Goal: Communication & Community: Answer question/provide support

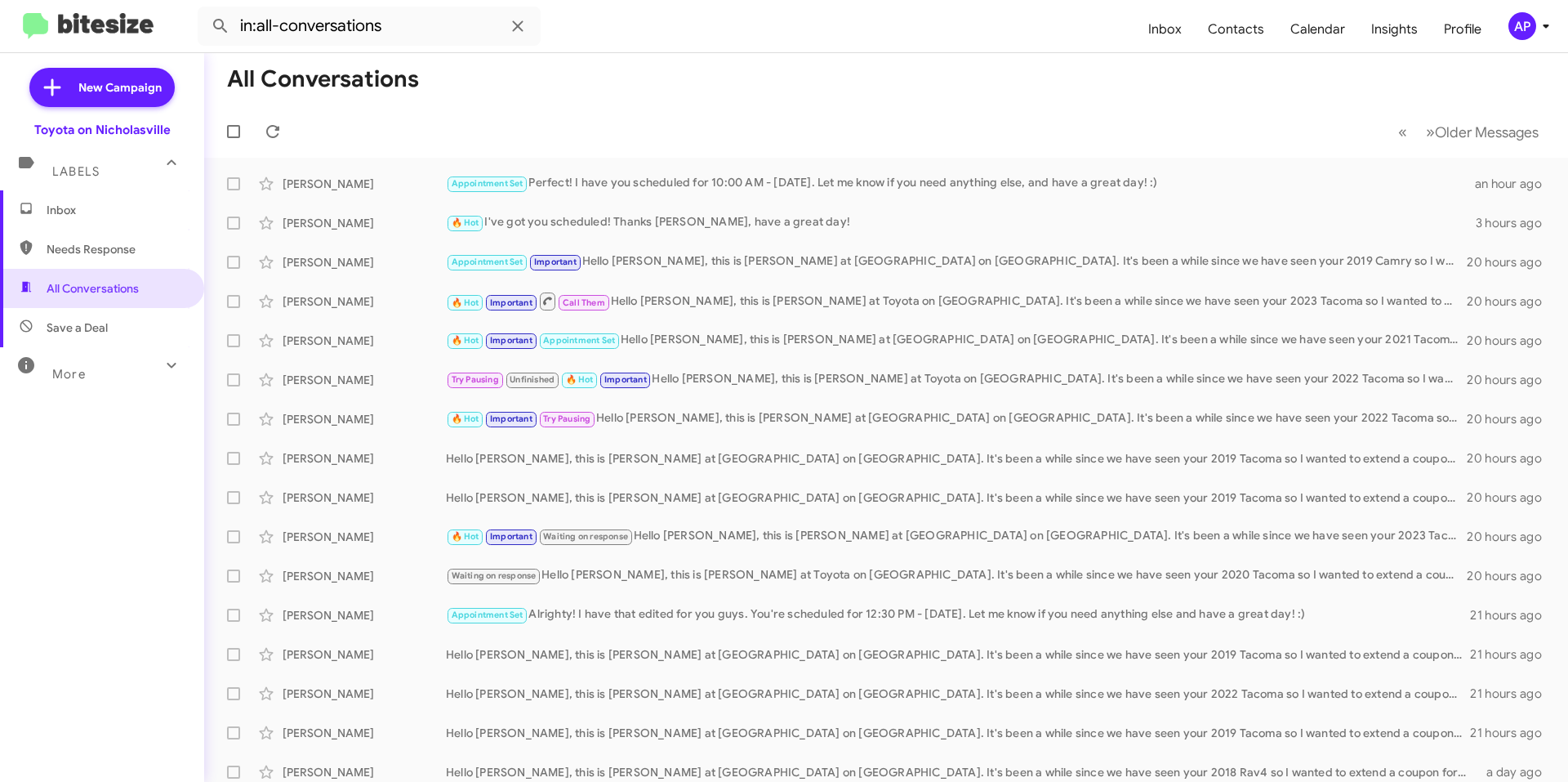
click at [91, 203] on span "Inbox" at bounding box center [116, 209] width 139 height 17
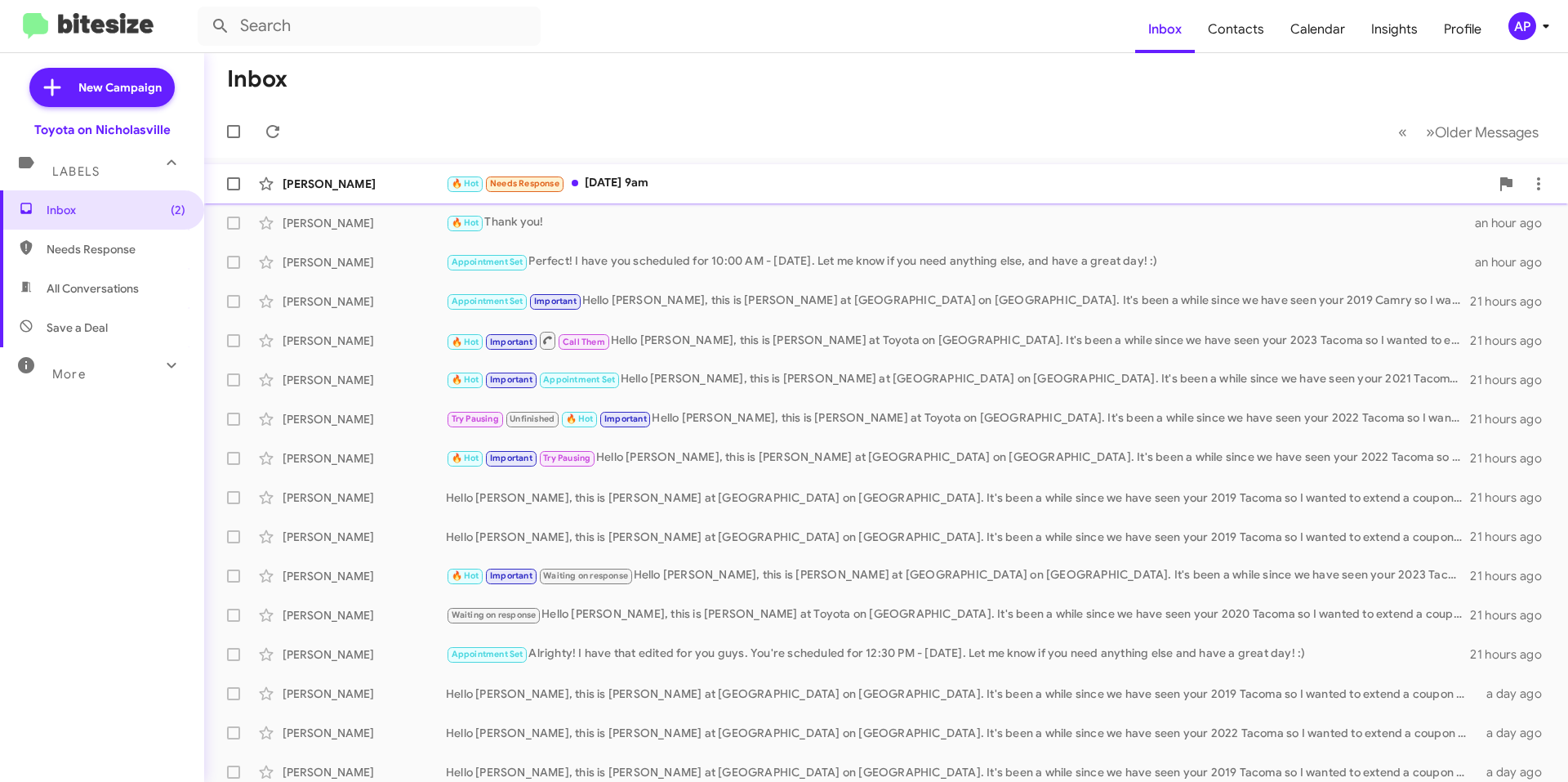
click at [756, 182] on div "🔥 Hot Needs Response [DATE] 9am" at bounding box center [967, 183] width 1044 height 18
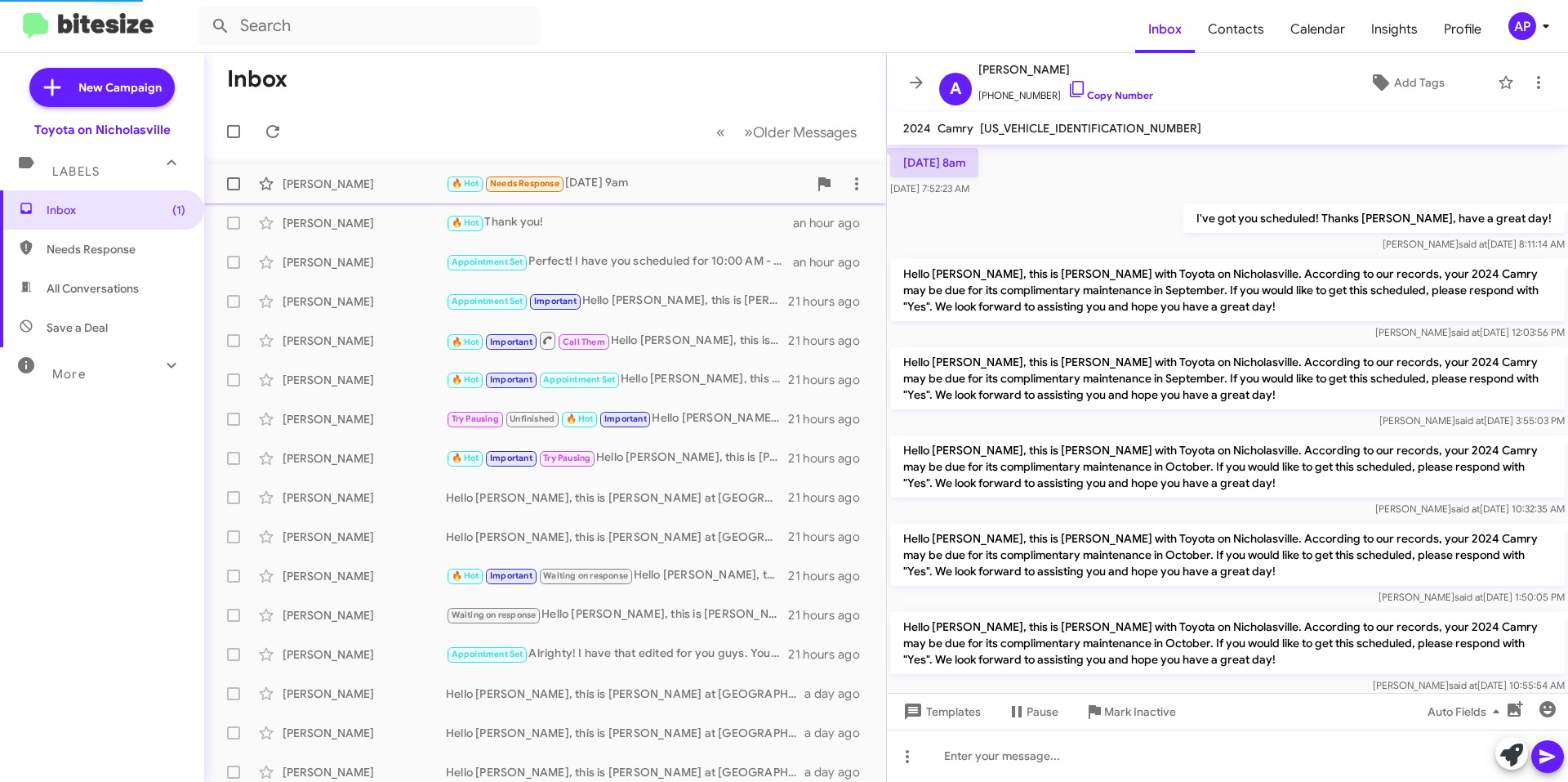
scroll to position [1102, 0]
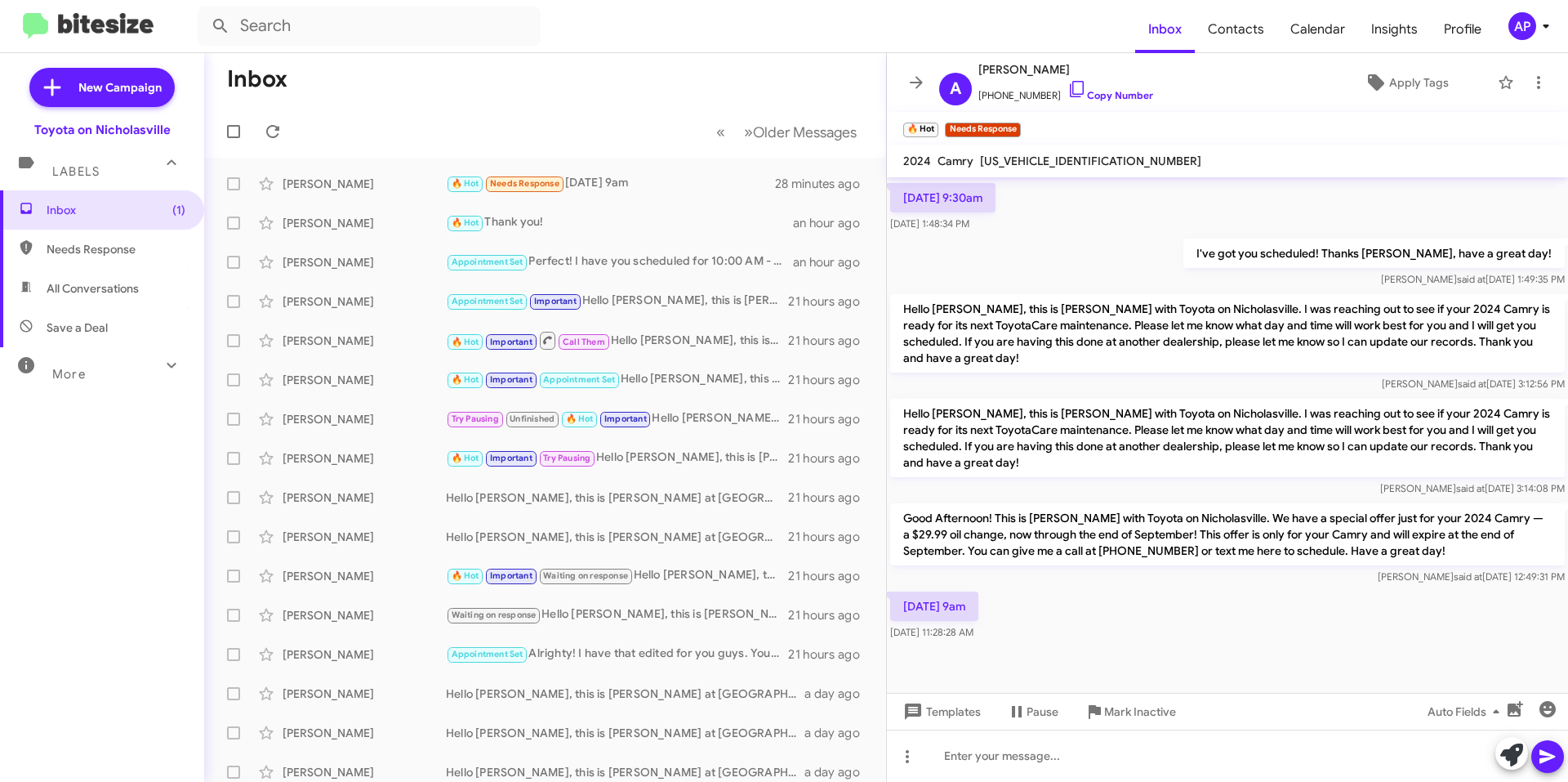
click at [1063, 159] on span "[US_VEHICLE_IDENTIFICATION_NUMBER]" at bounding box center [1090, 160] width 221 height 15
copy span "[US_VEHICLE_IDENTIFICATION_NUMBER]"
click at [1011, 752] on div at bounding box center [1227, 756] width 681 height 53
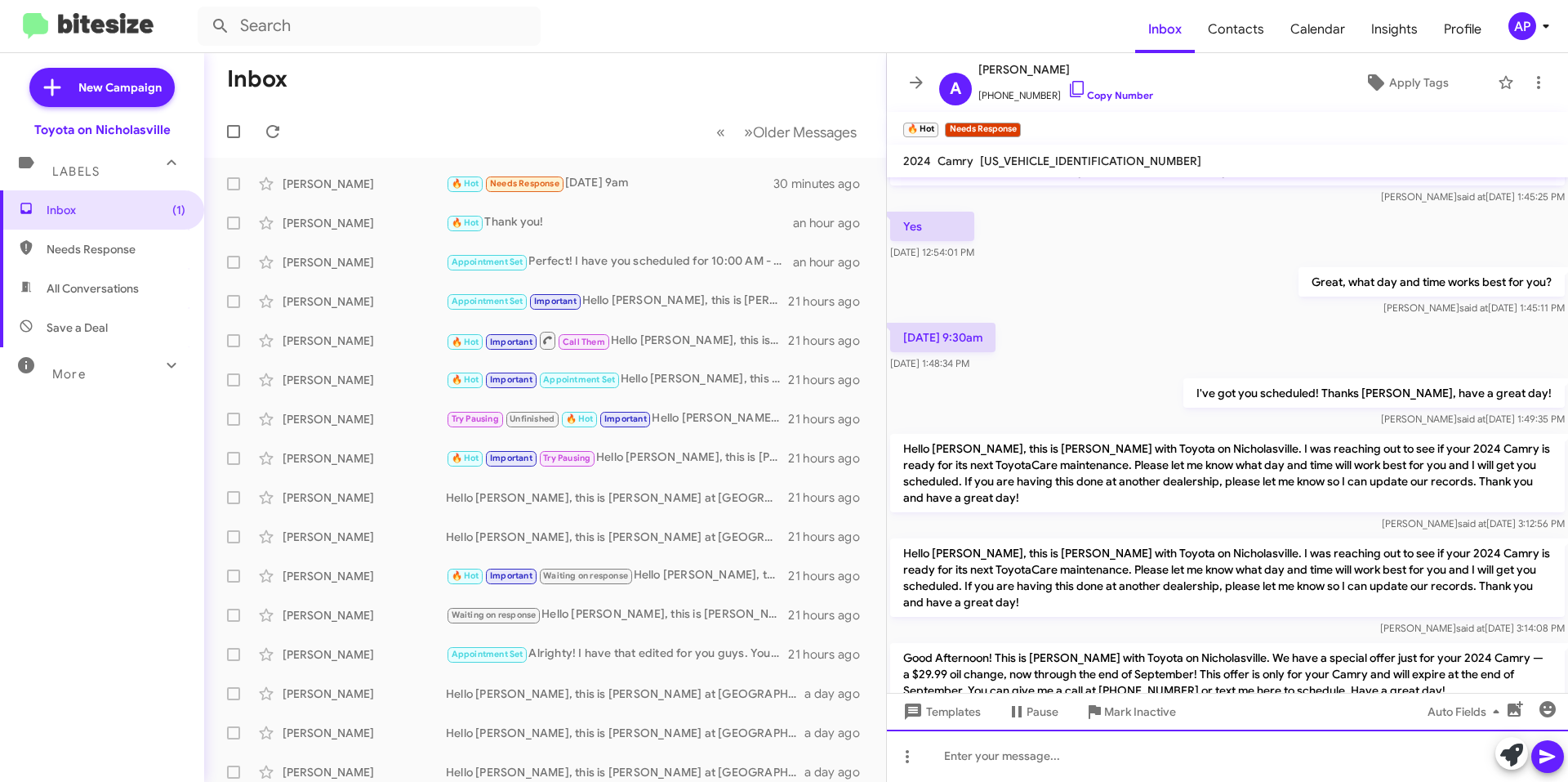
scroll to position [2003, 0]
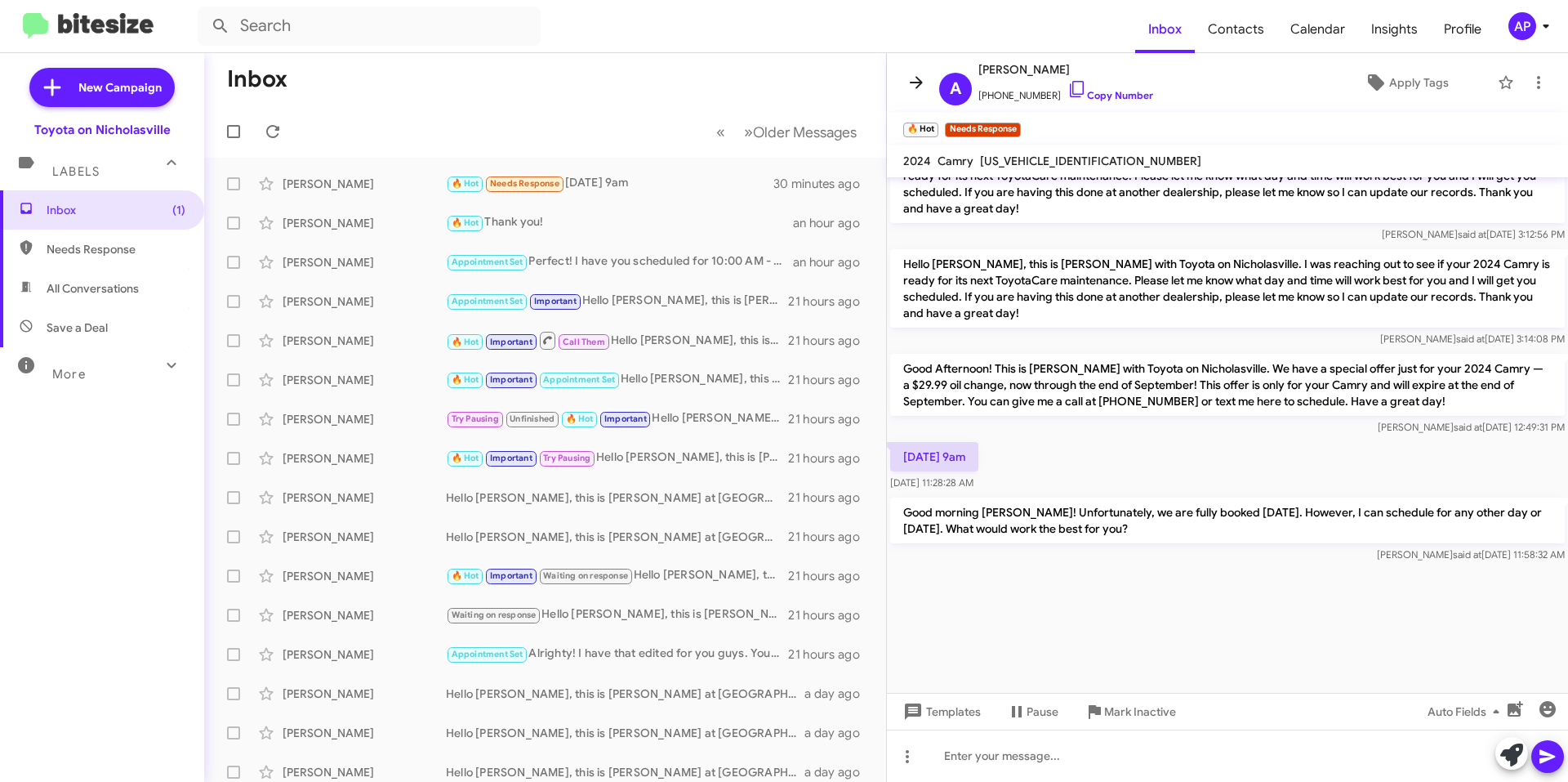
click at [925, 82] on icon at bounding box center [916, 82] width 19 height 19
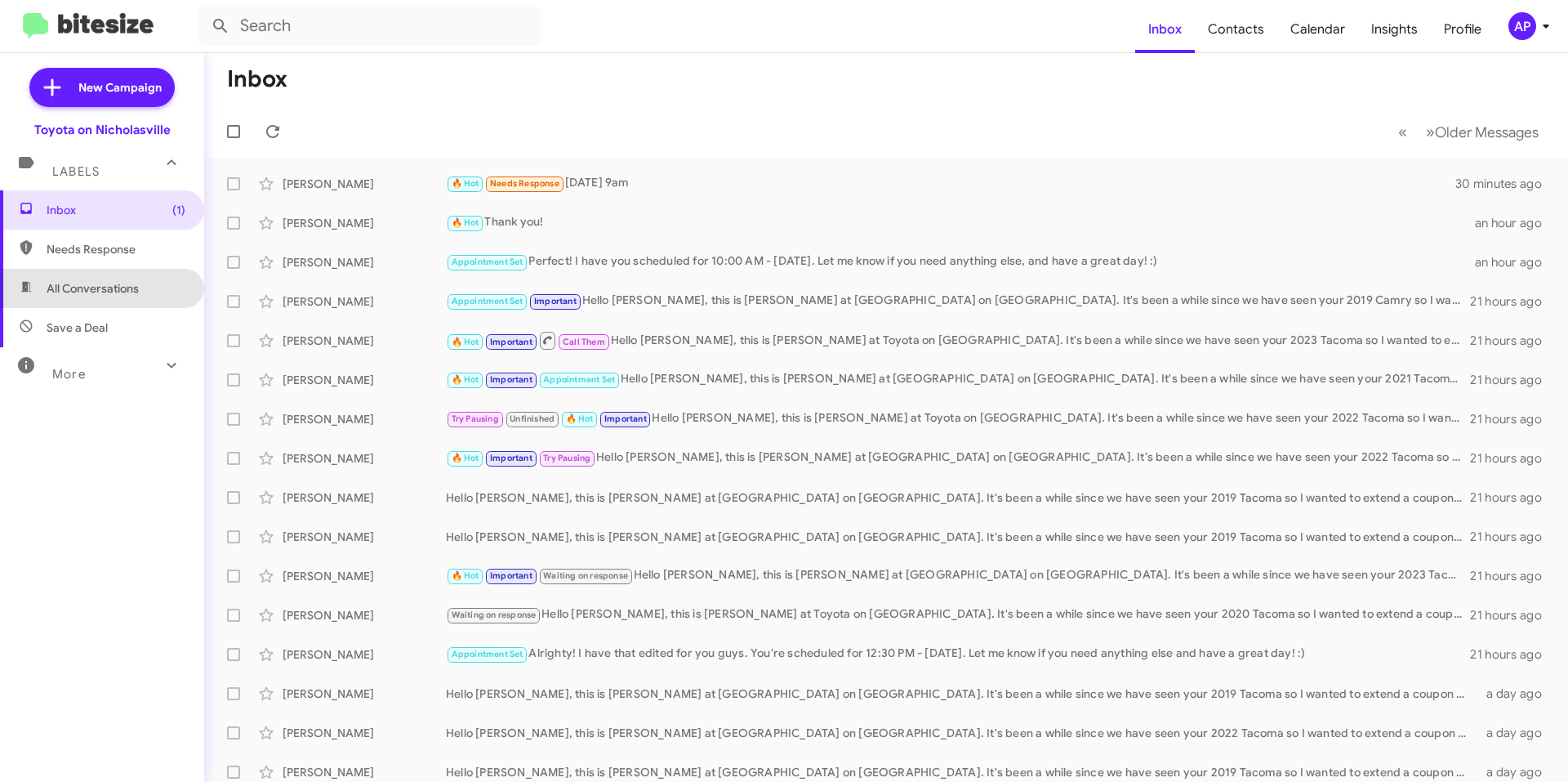
click at [131, 292] on span "All Conversations" at bounding box center [92, 288] width 92 height 17
type input "in:all-conversations"
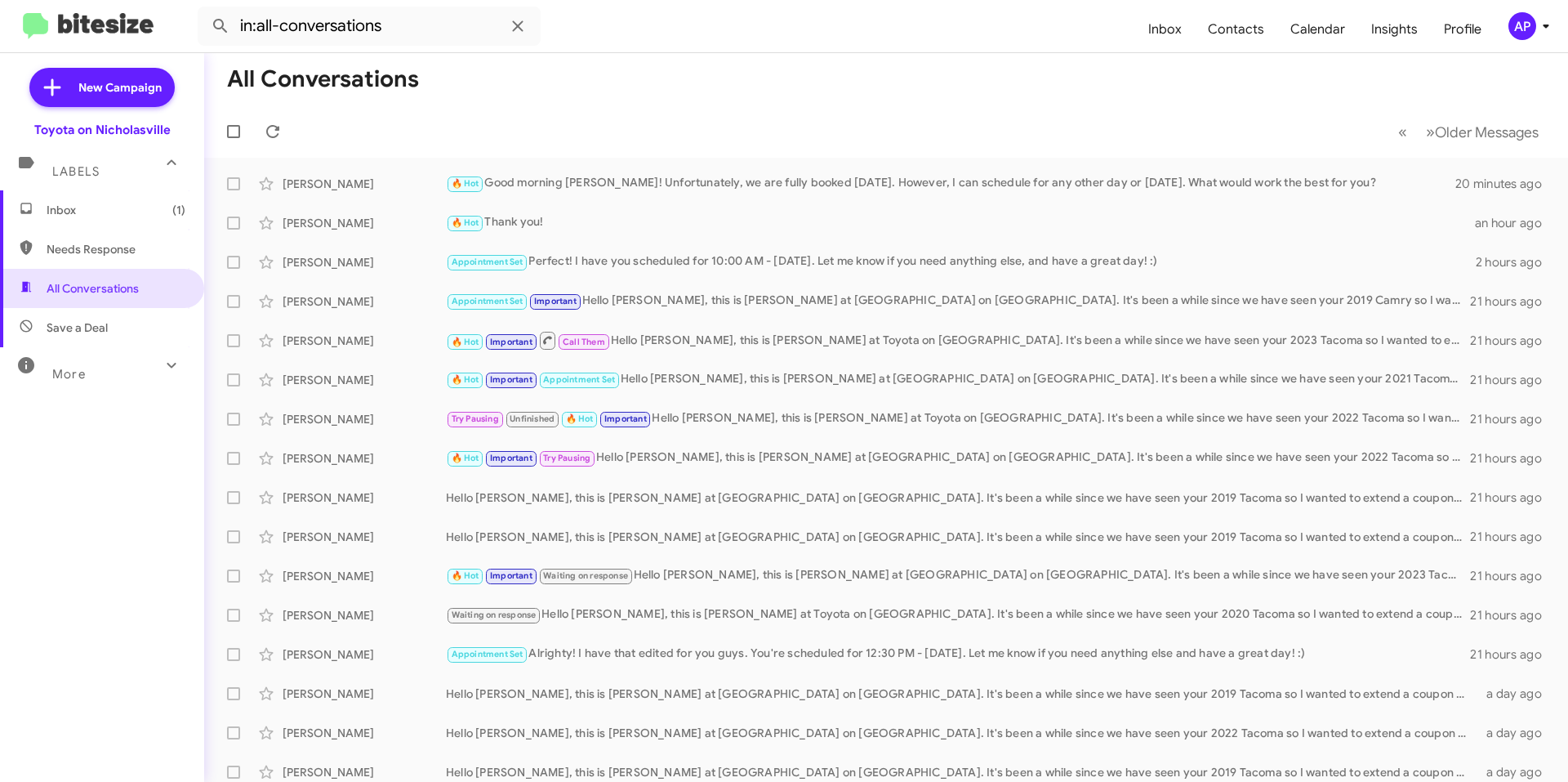
click at [101, 206] on span "Inbox (1)" at bounding box center [116, 209] width 139 height 17
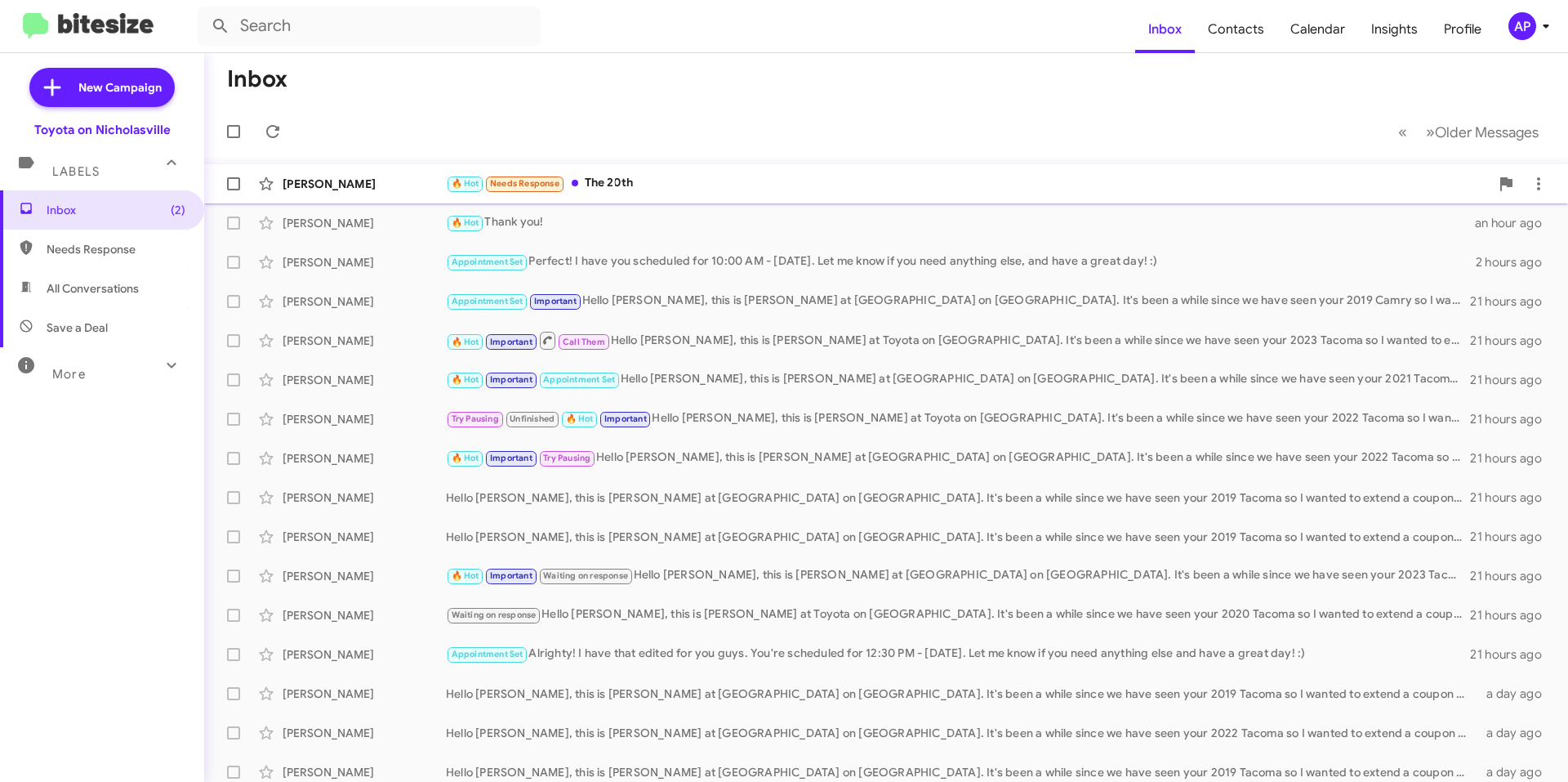
click at [756, 179] on div "🔥 Hot Needs Response The 20th" at bounding box center [967, 183] width 1044 height 18
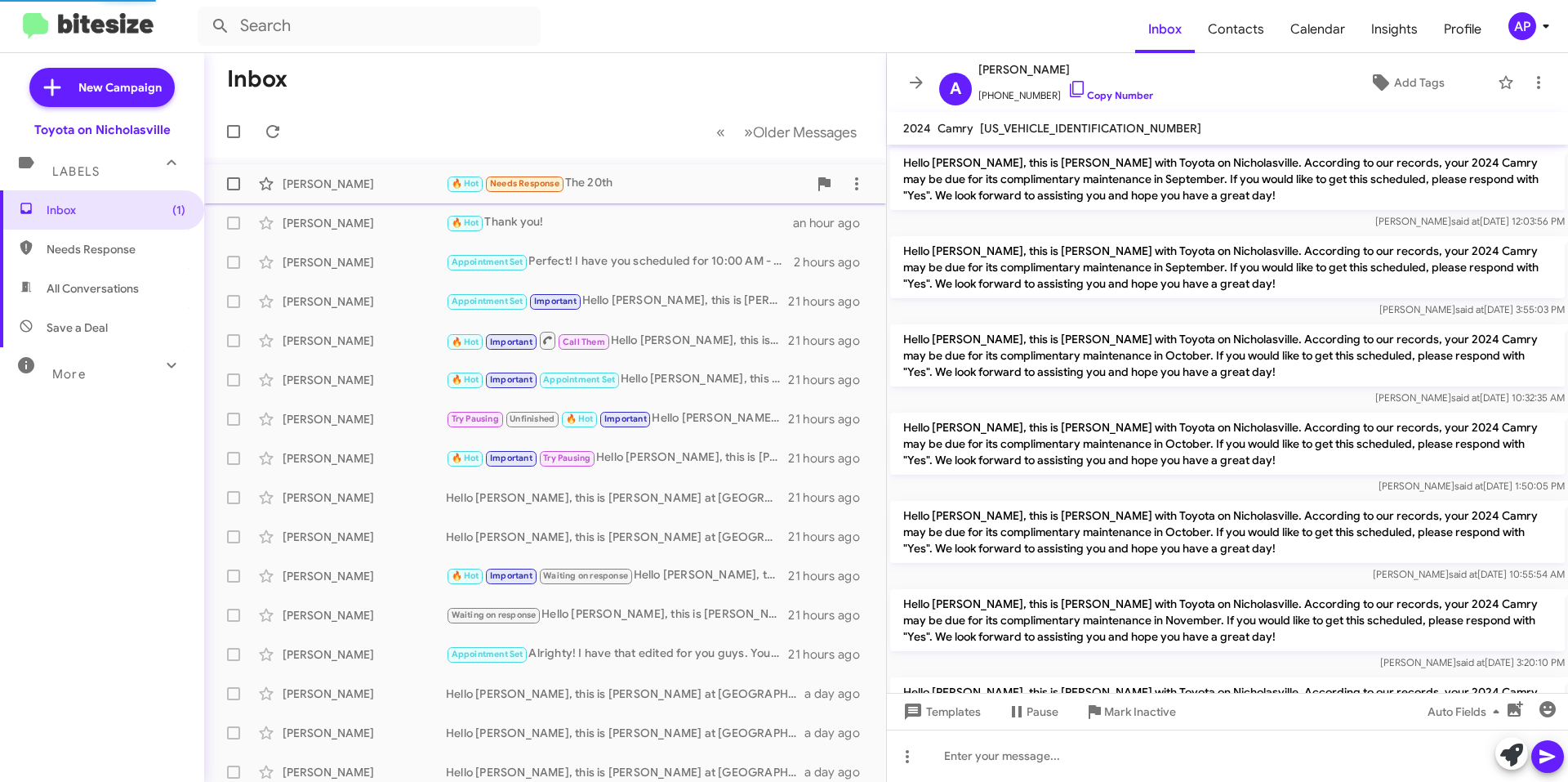
scroll to position [1086, 0]
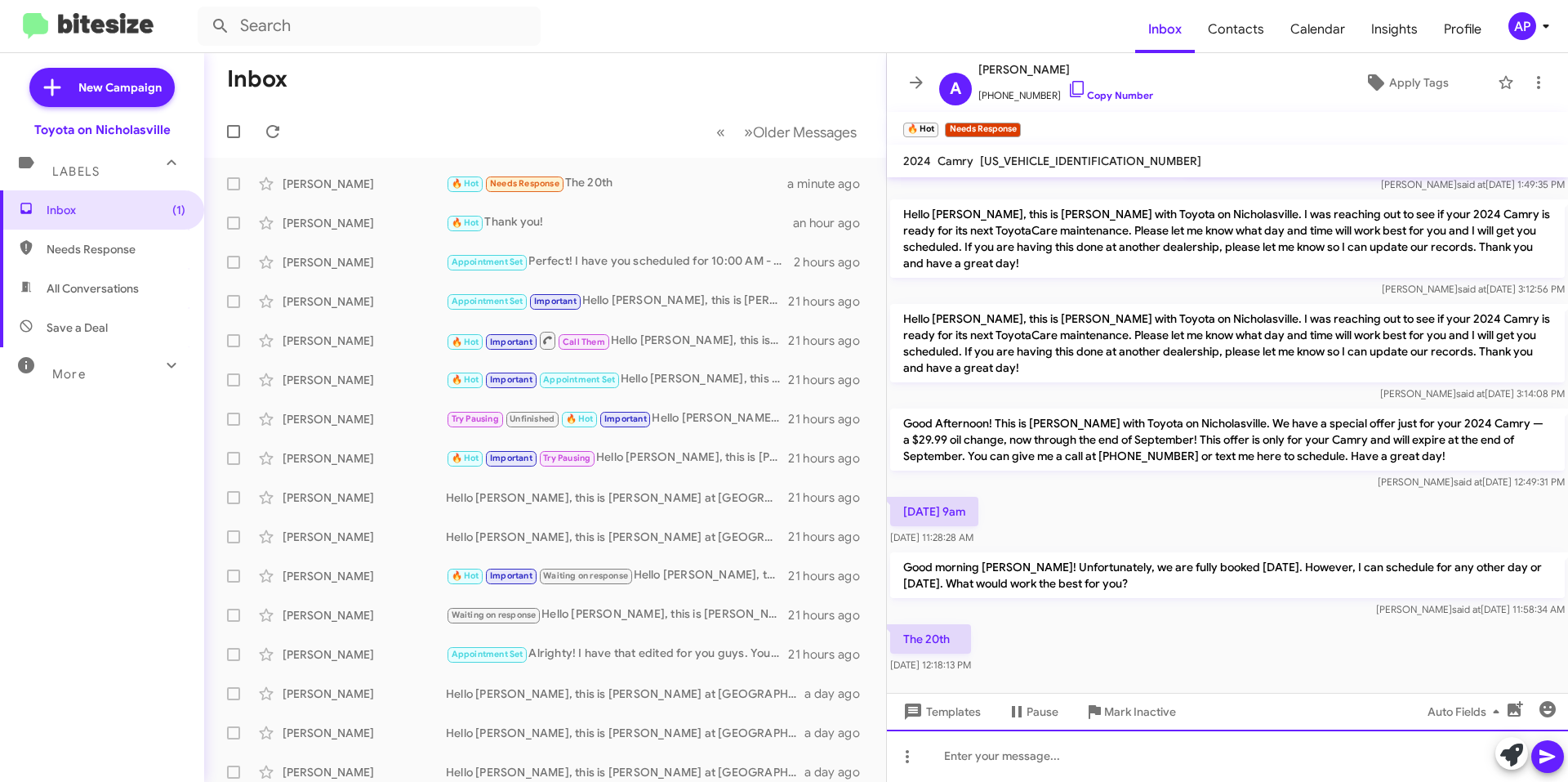
click at [974, 751] on div at bounding box center [1227, 756] width 681 height 53
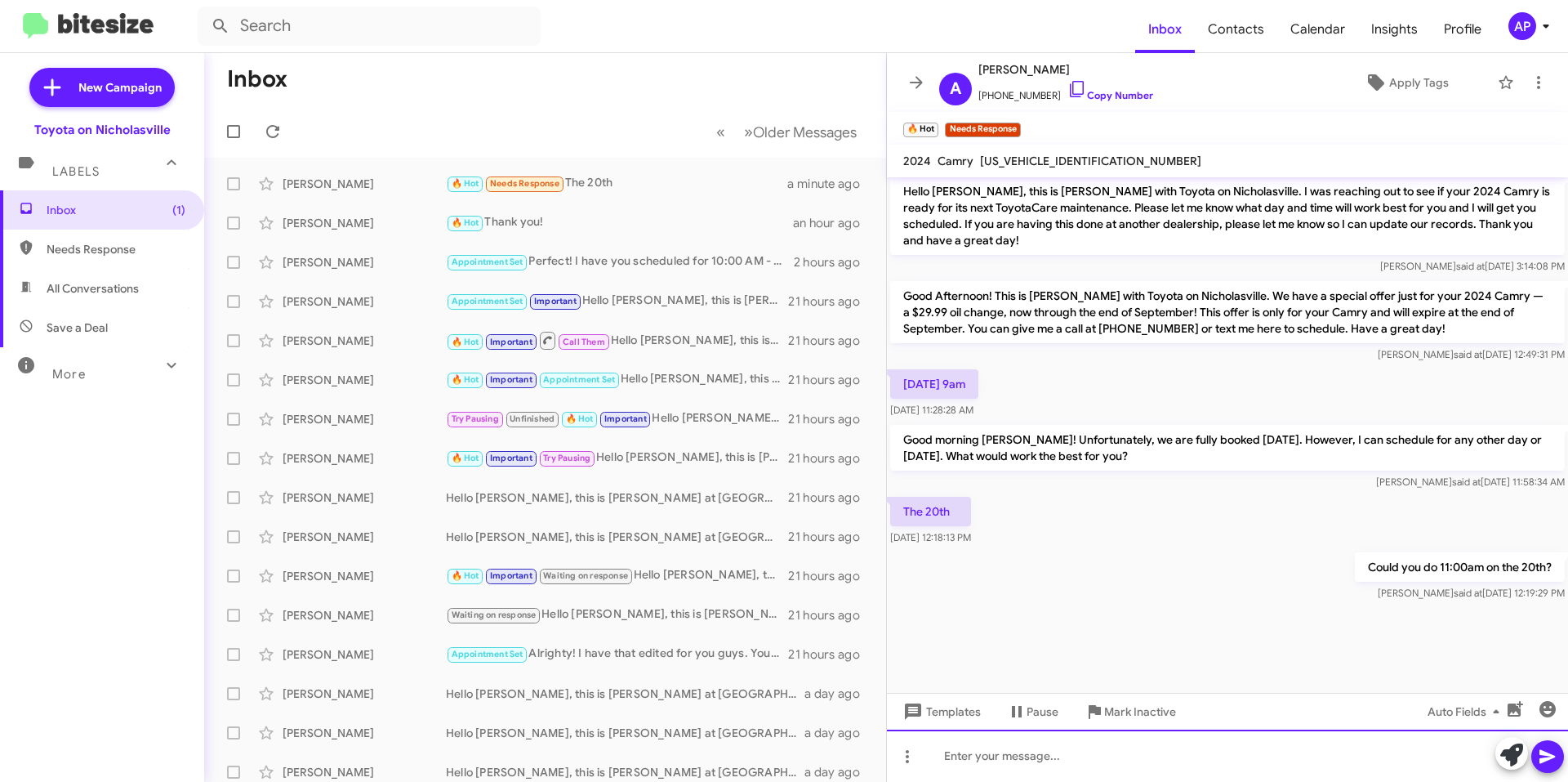
scroll to position [2215, 0]
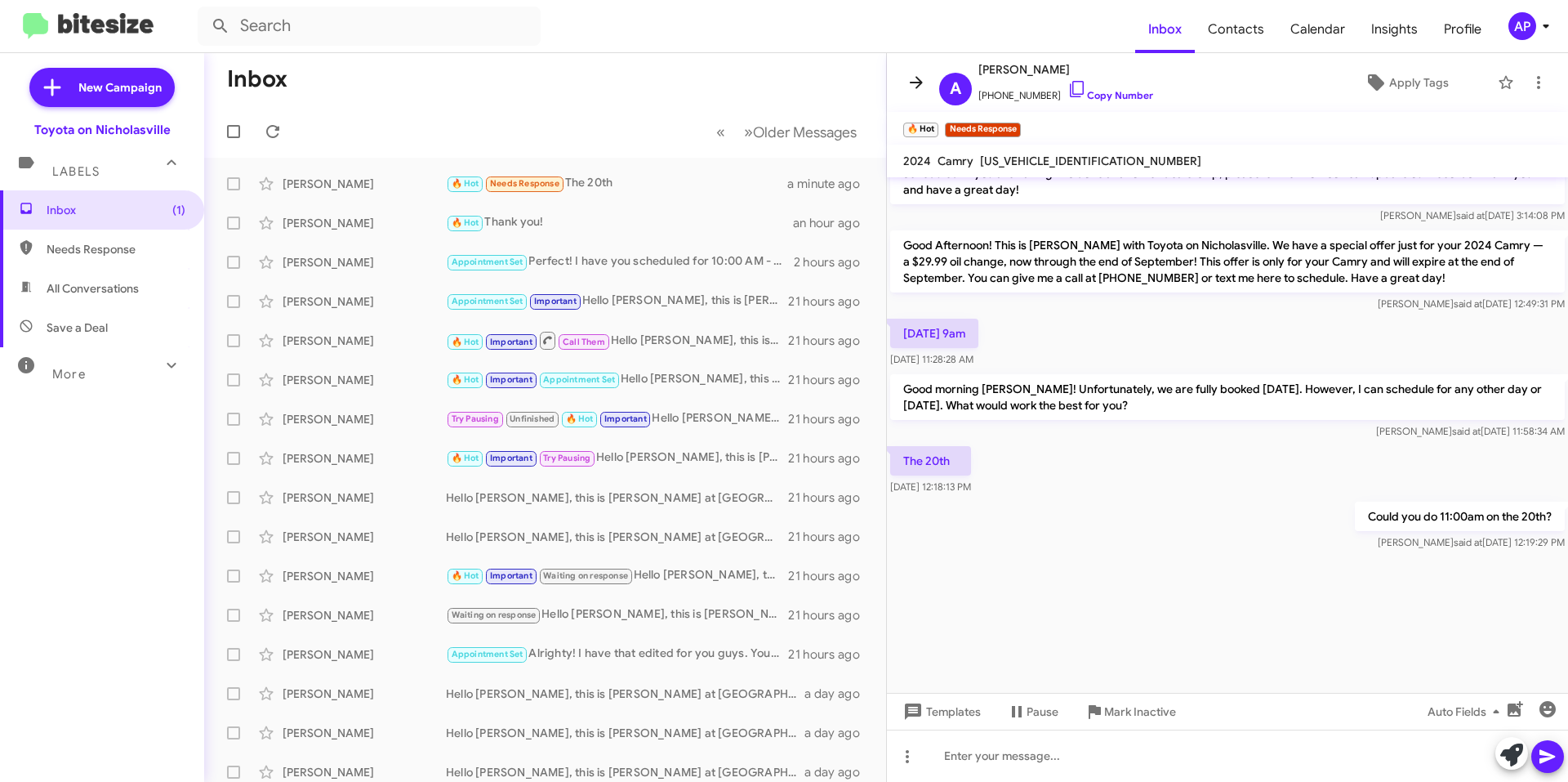
click at [911, 80] on icon at bounding box center [916, 82] width 19 height 19
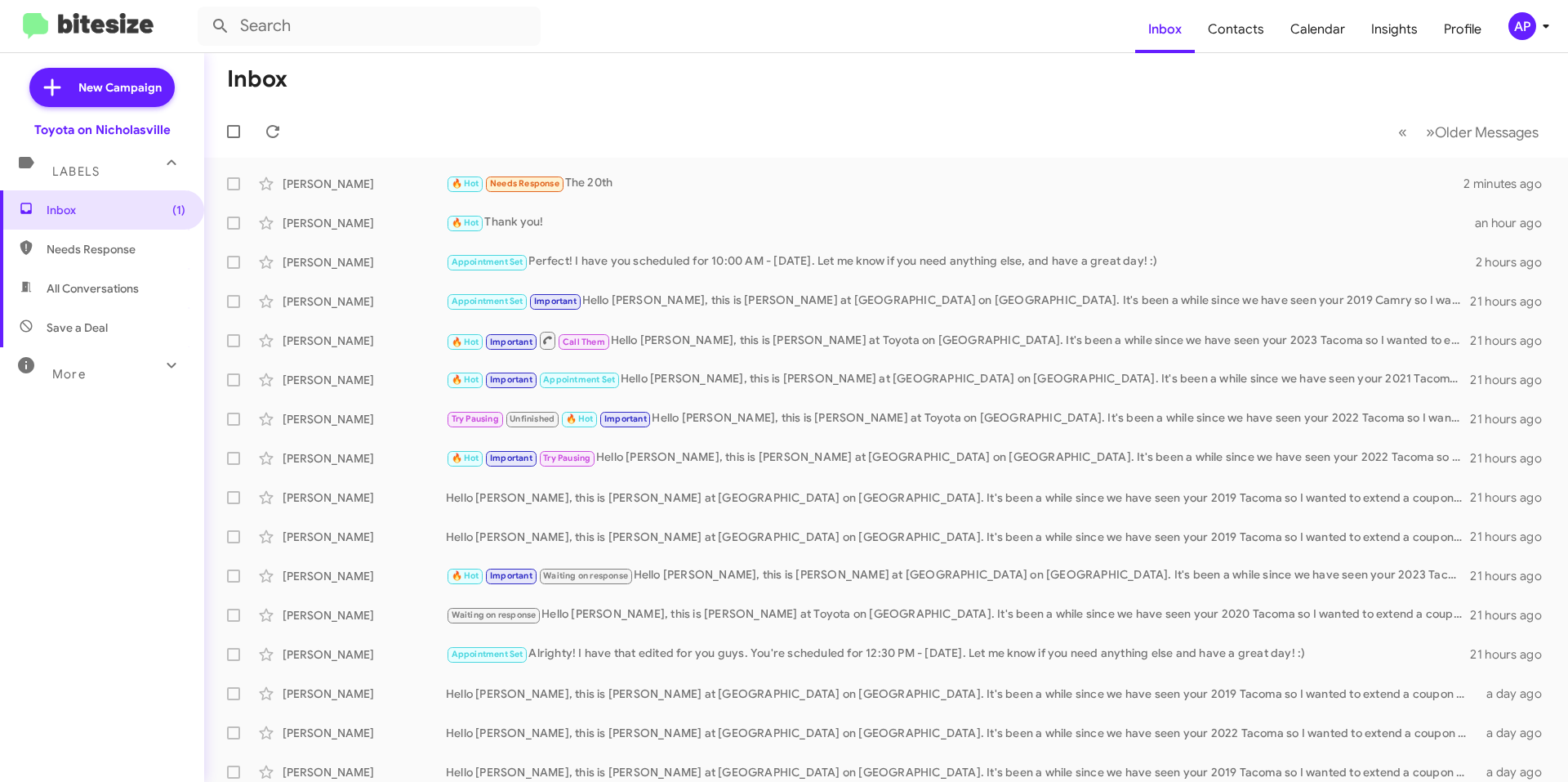
click at [123, 284] on span "All Conversations" at bounding box center [92, 288] width 92 height 17
type input "in:all-conversations"
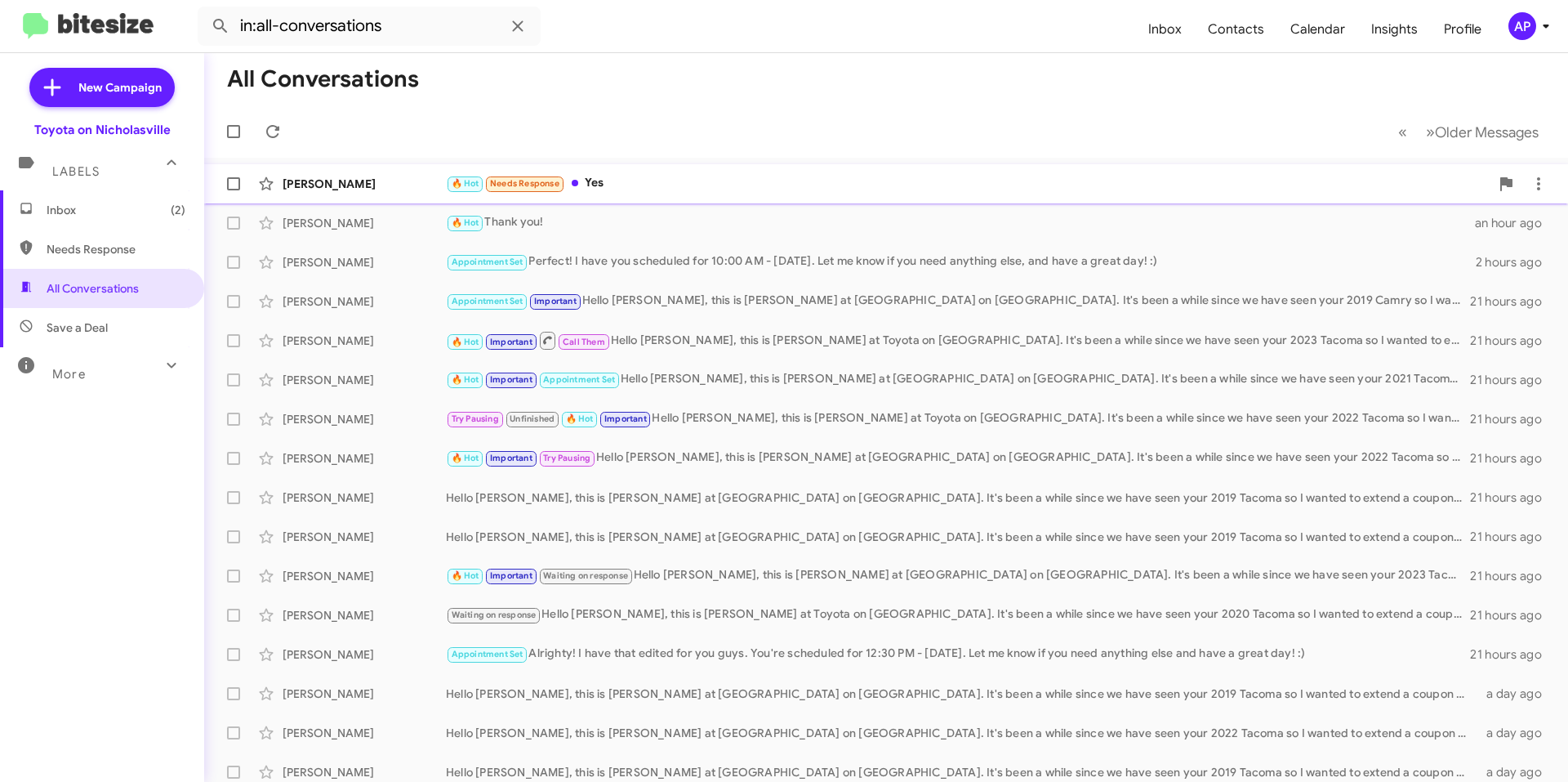
click at [719, 184] on div "🔥 Hot Needs Response Yes" at bounding box center [967, 183] width 1044 height 18
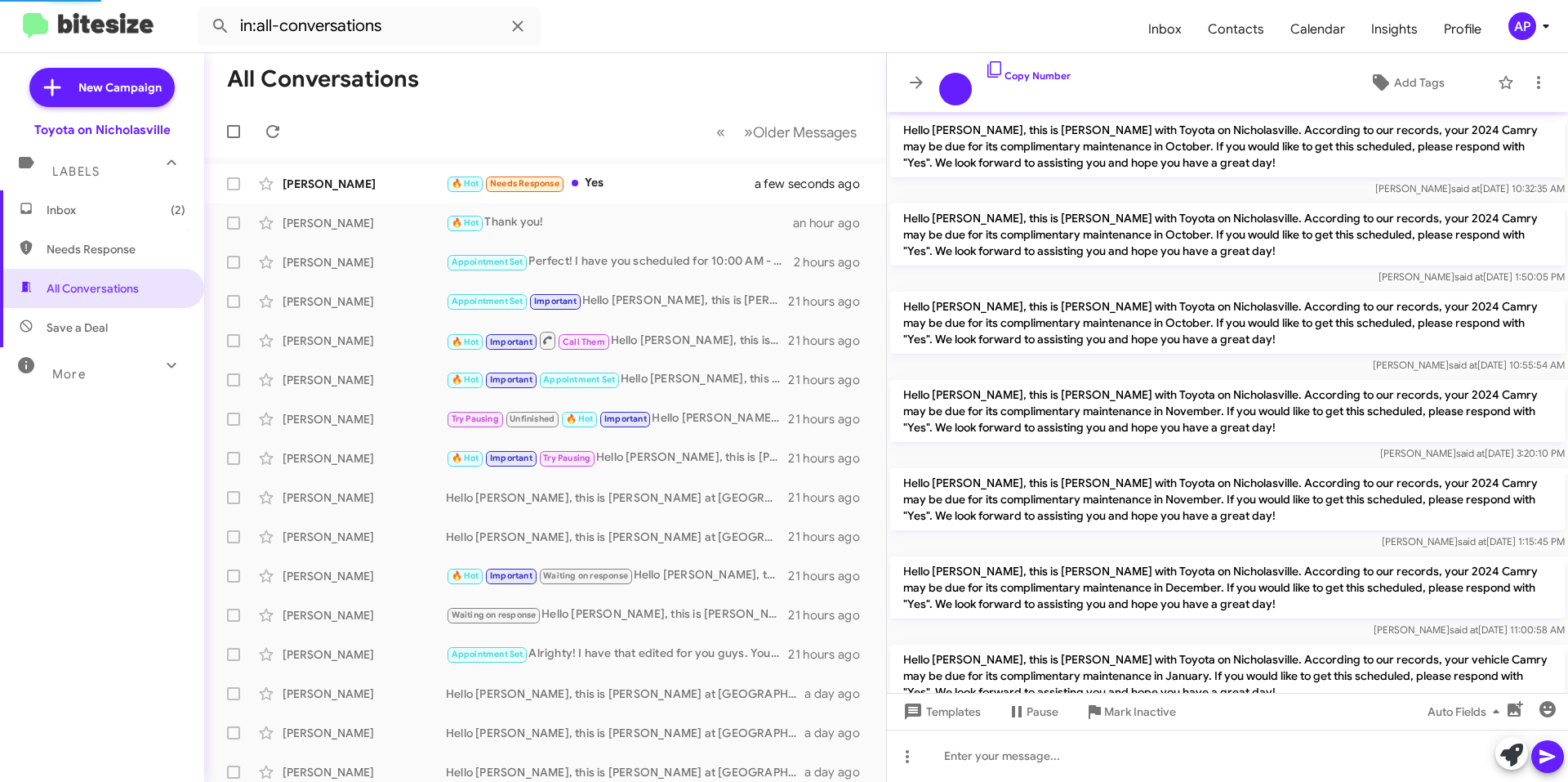
scroll to position [1020, 0]
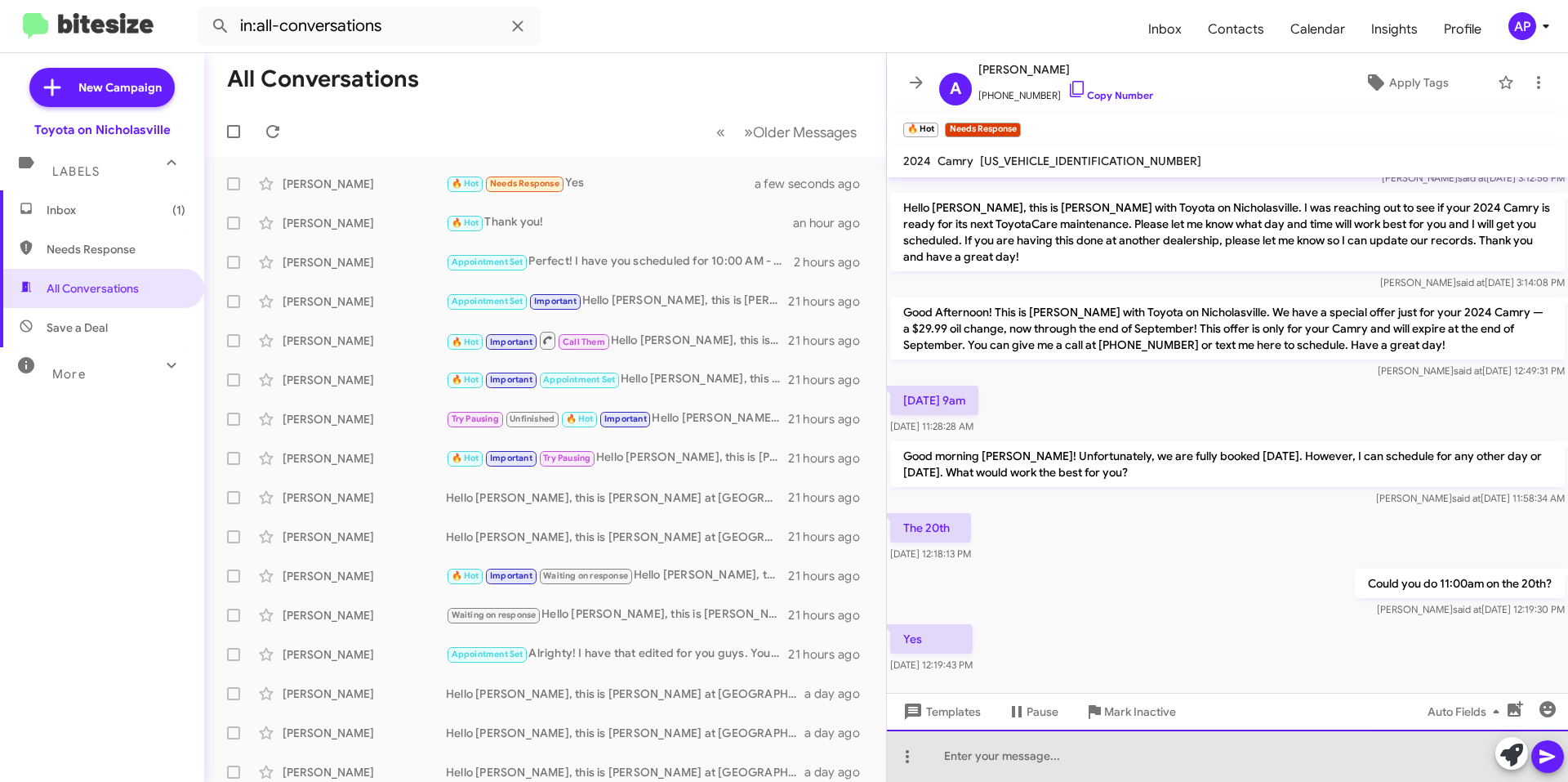
click at [1056, 752] on div at bounding box center [1227, 756] width 681 height 53
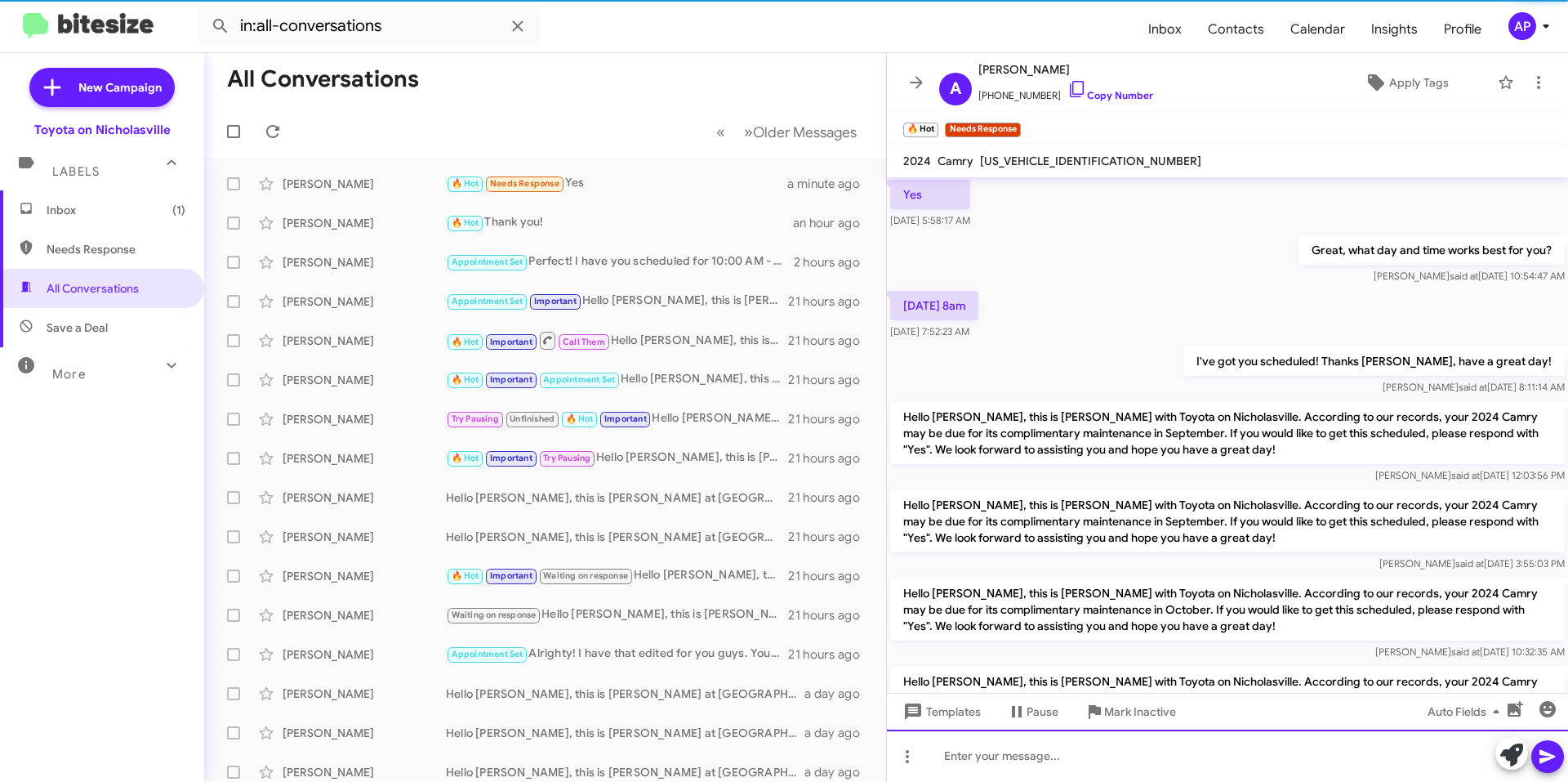
scroll to position [0, 0]
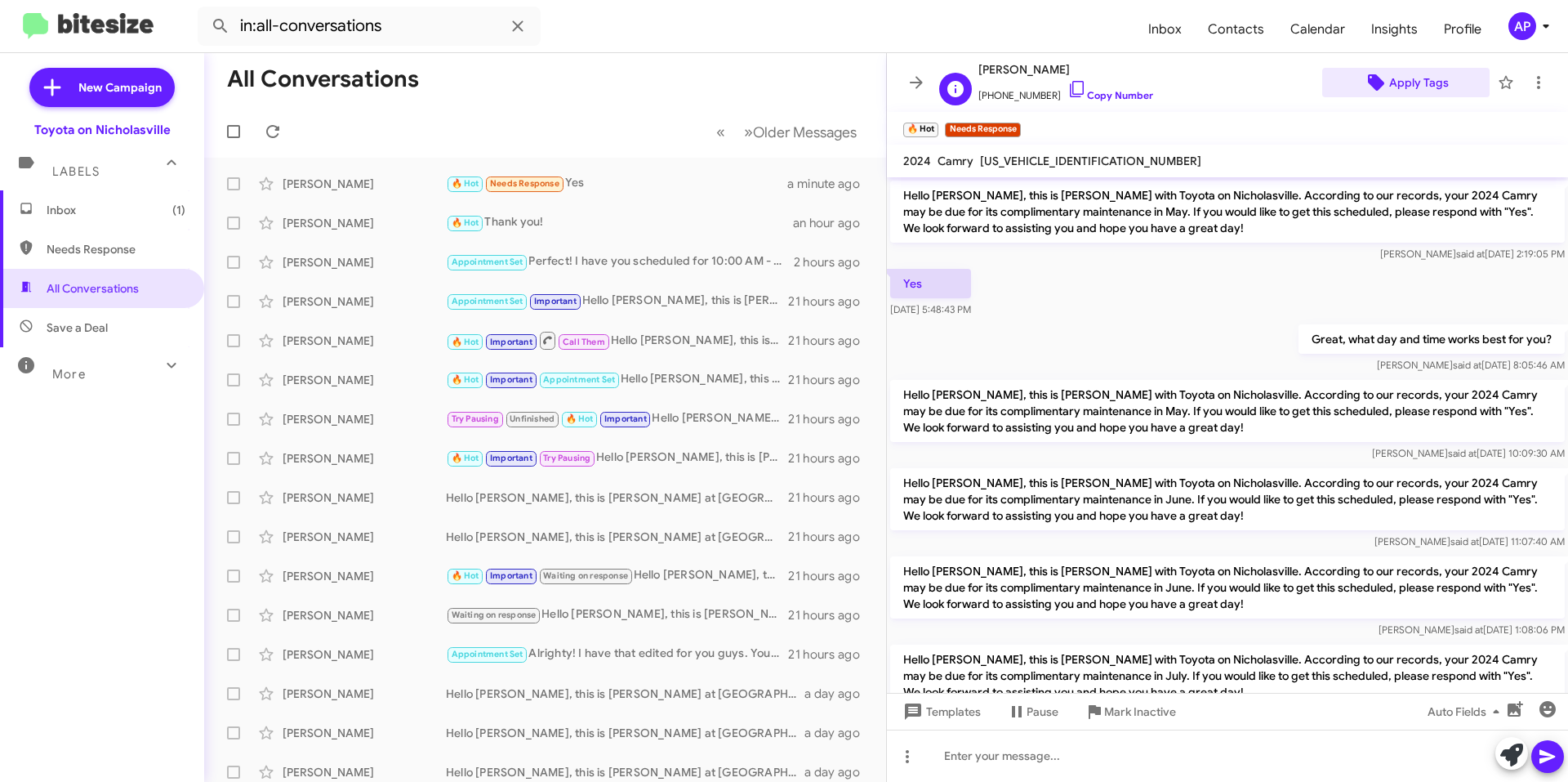
click at [1406, 91] on span "Apply Tags" at bounding box center [1419, 82] width 60 height 30
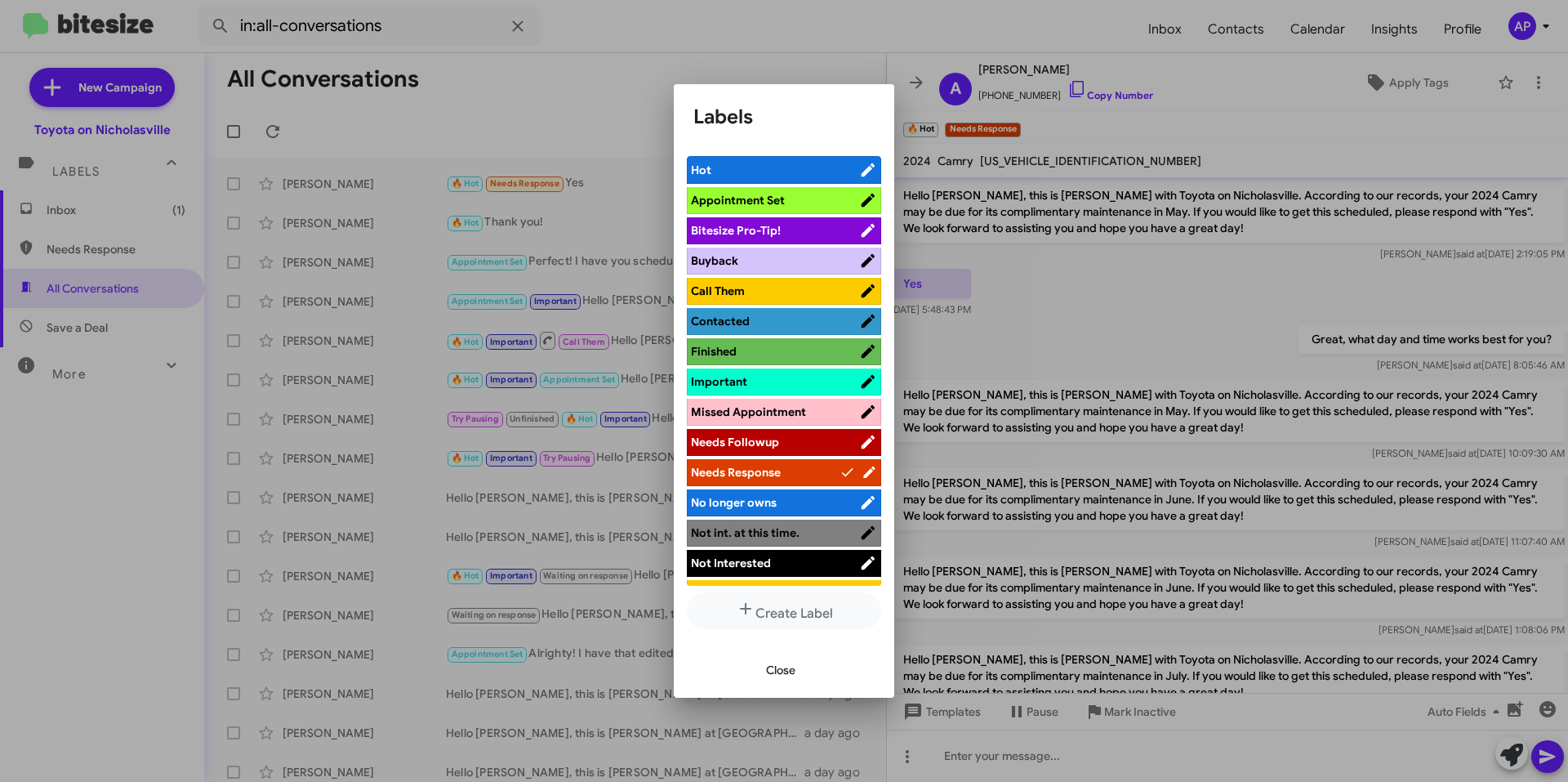
click at [812, 200] on span "Appointment Set" at bounding box center [775, 200] width 168 height 17
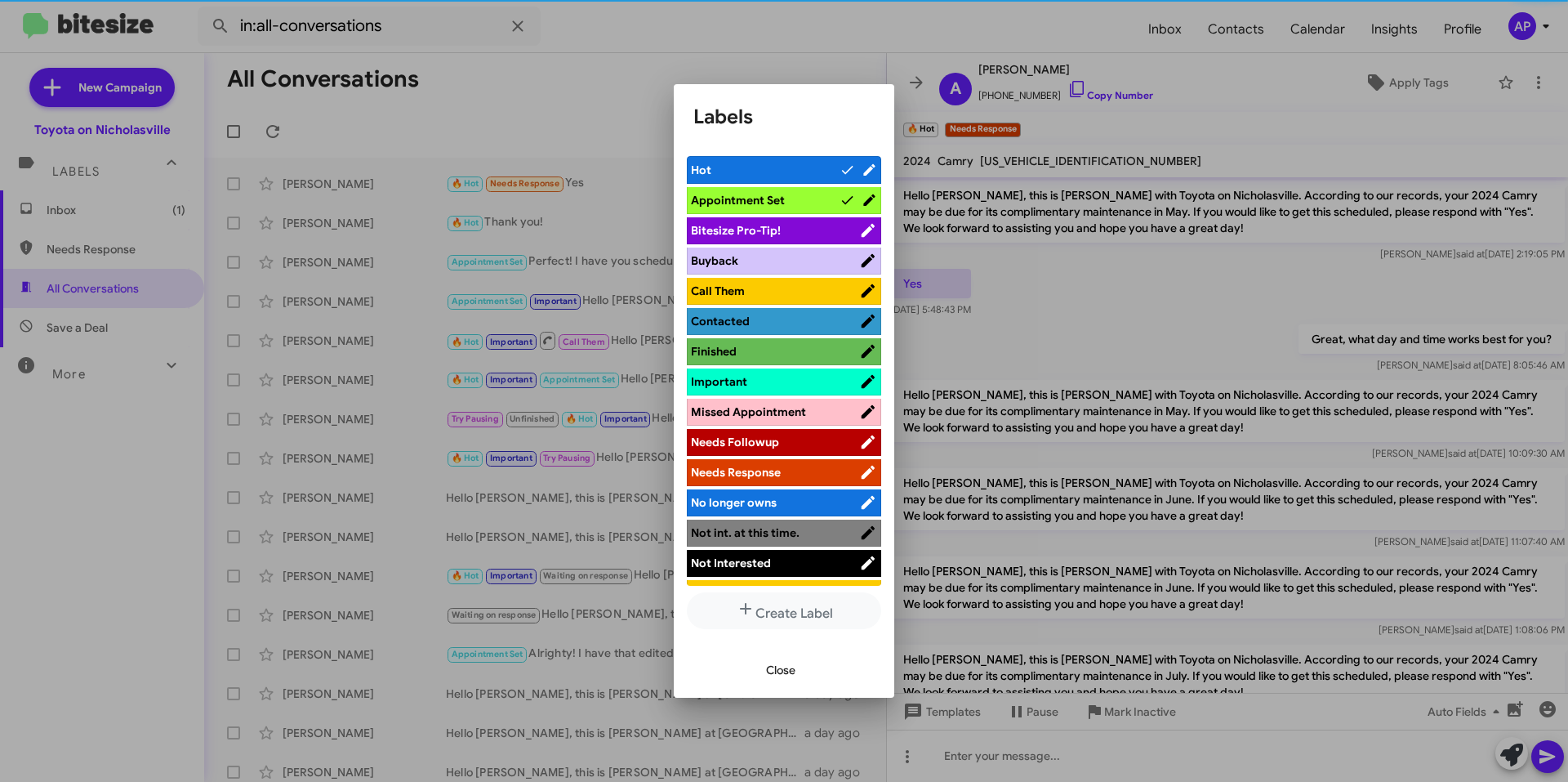
click at [796, 166] on span "Hot" at bounding box center [765, 170] width 149 height 17
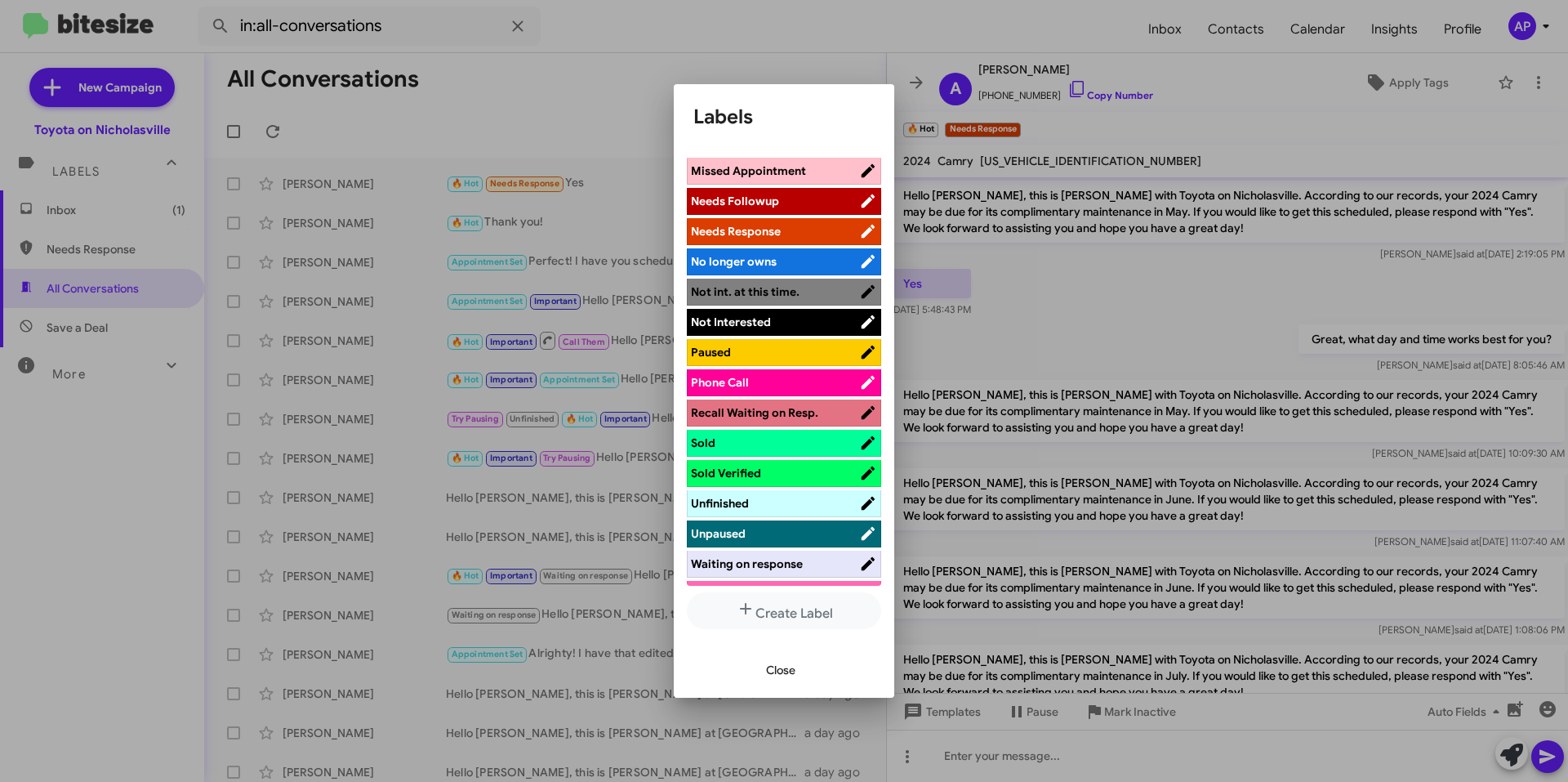
scroll to position [215, 0]
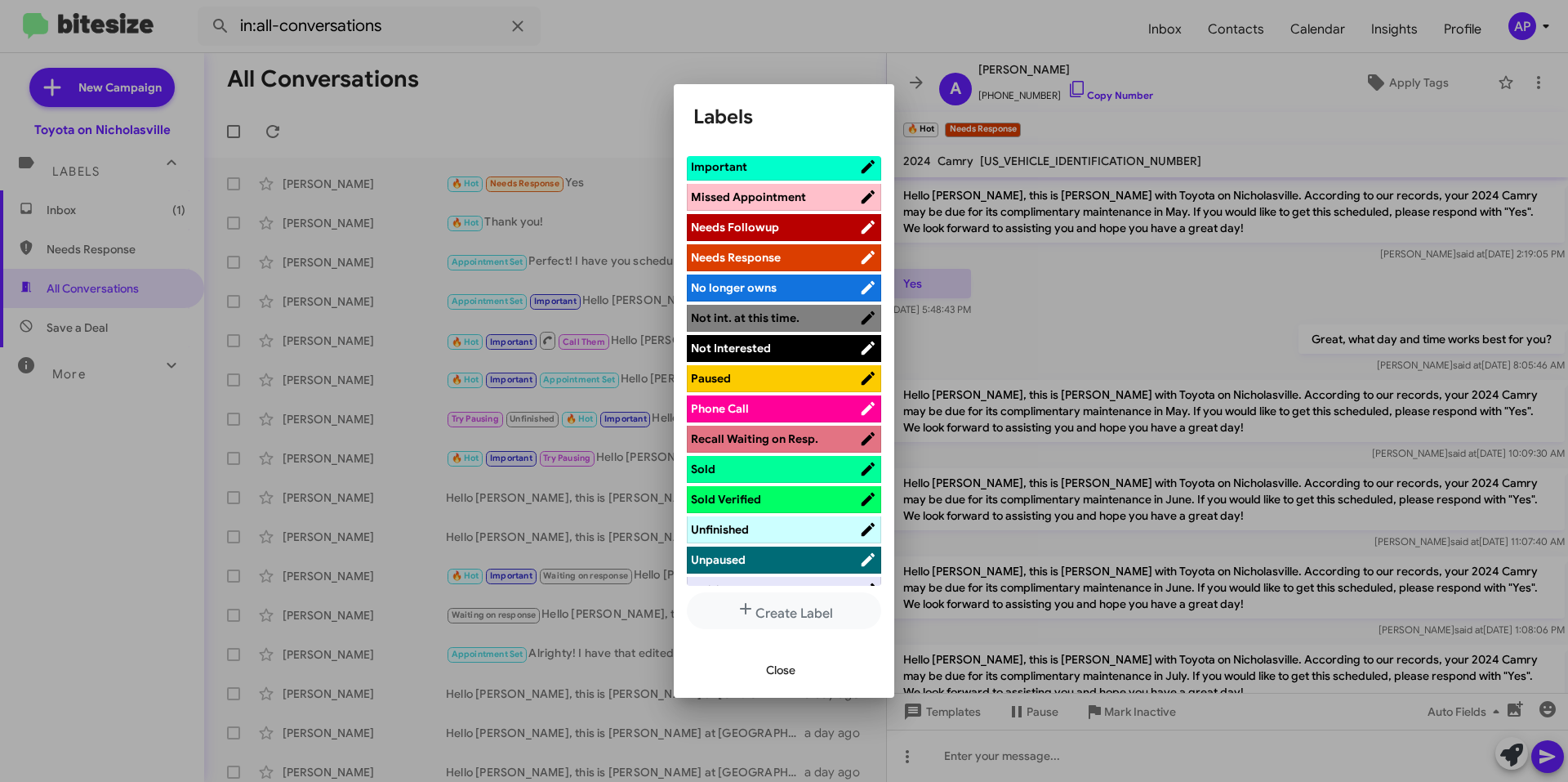
click at [780, 666] on span "Close" at bounding box center [781, 670] width 30 height 30
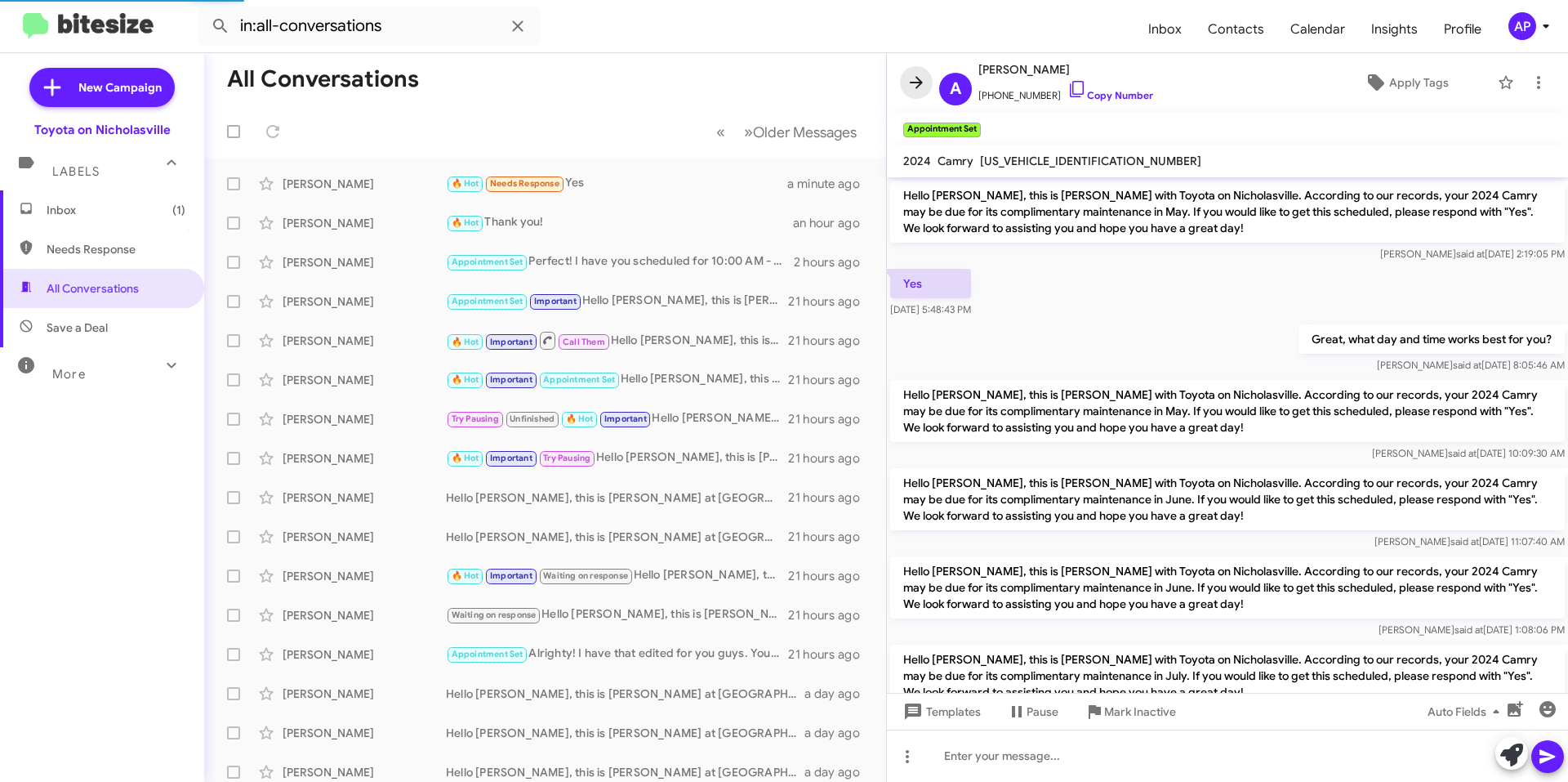
click at [920, 79] on icon at bounding box center [916, 82] width 19 height 19
